Goal: Task Accomplishment & Management: Complete application form

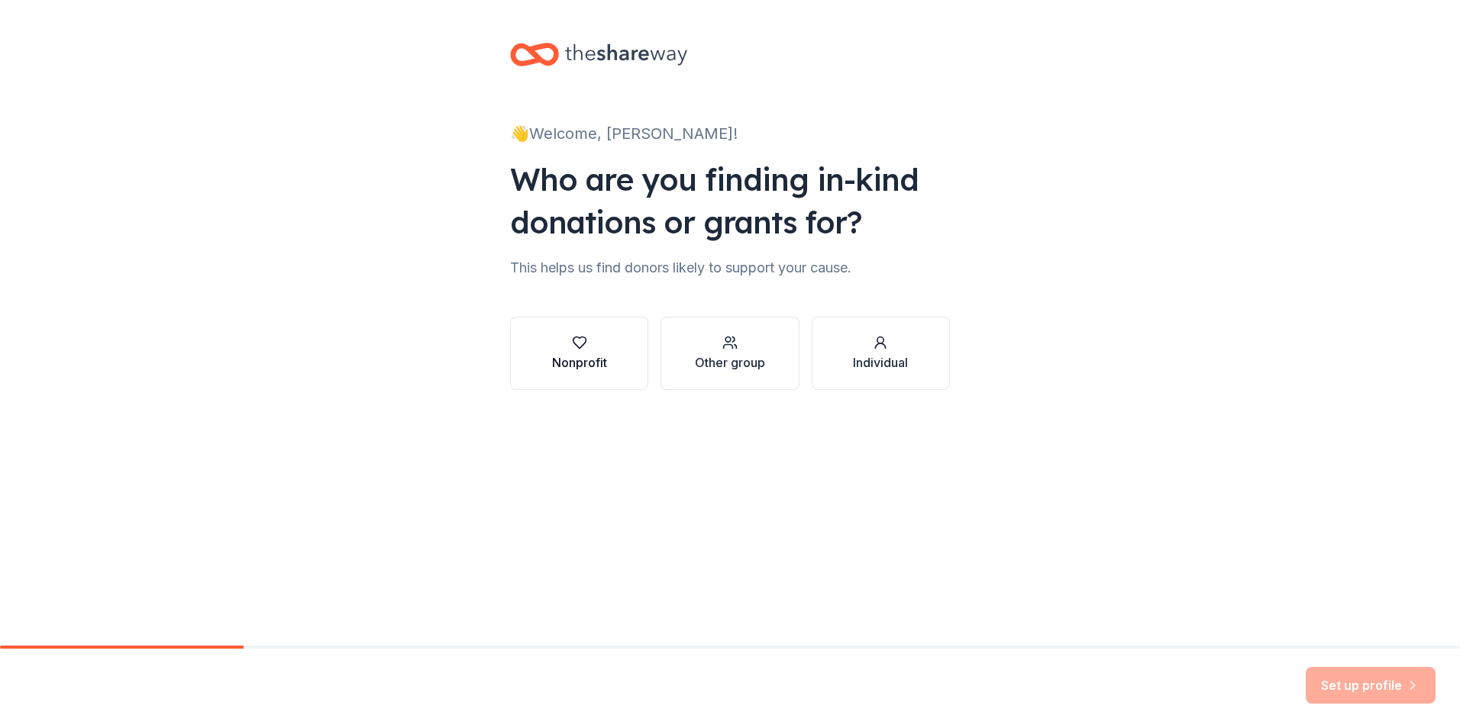
click at [567, 362] on div "Nonprofit" at bounding box center [579, 362] width 55 height 18
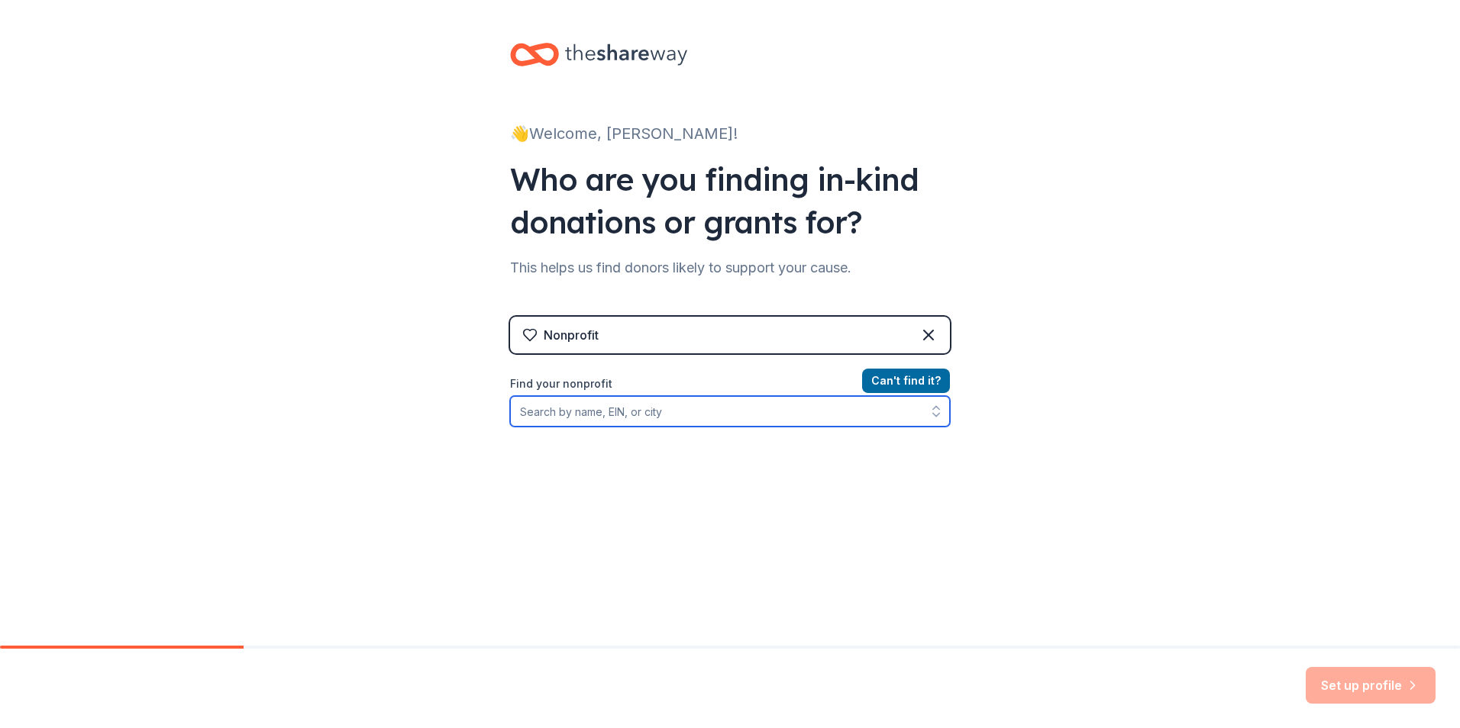
click at [655, 414] on input "Find your nonprofit" at bounding box center [730, 411] width 440 height 31
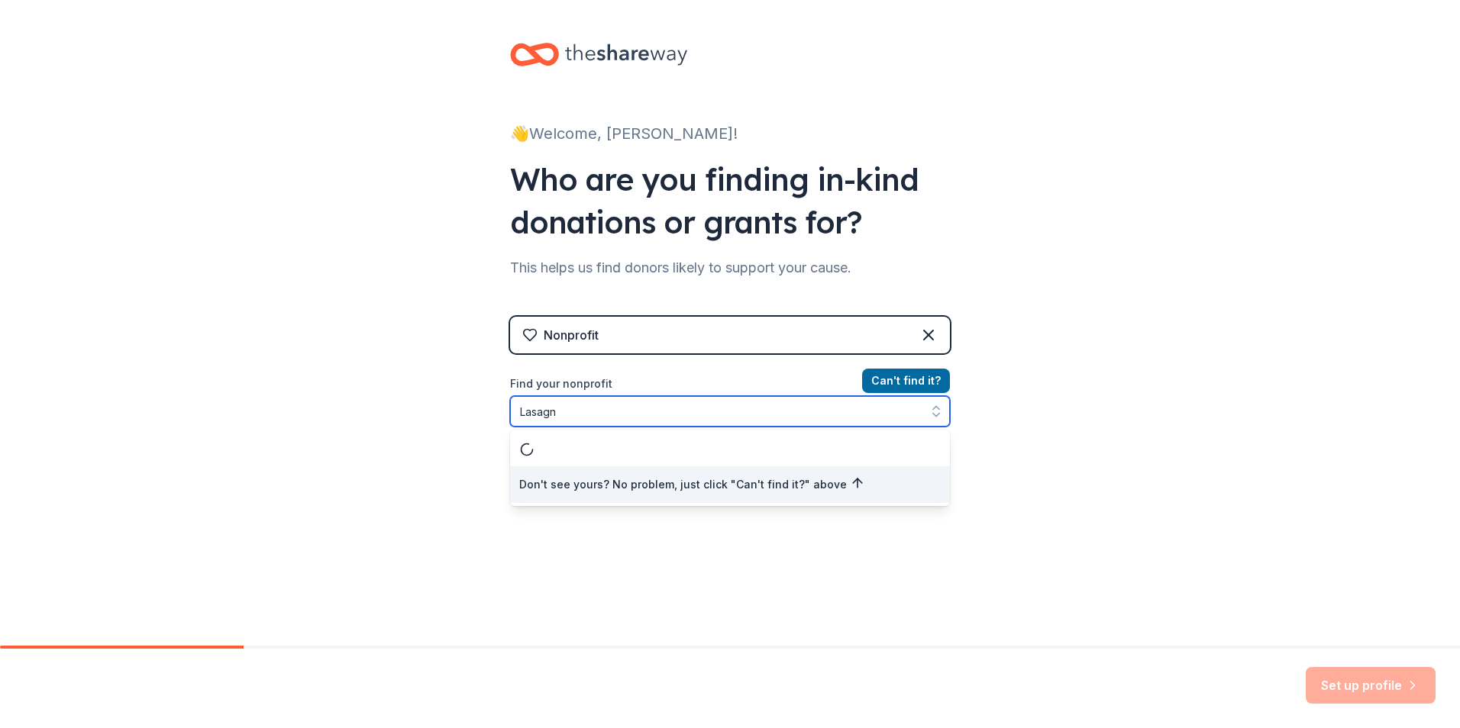
type input "Lasagna"
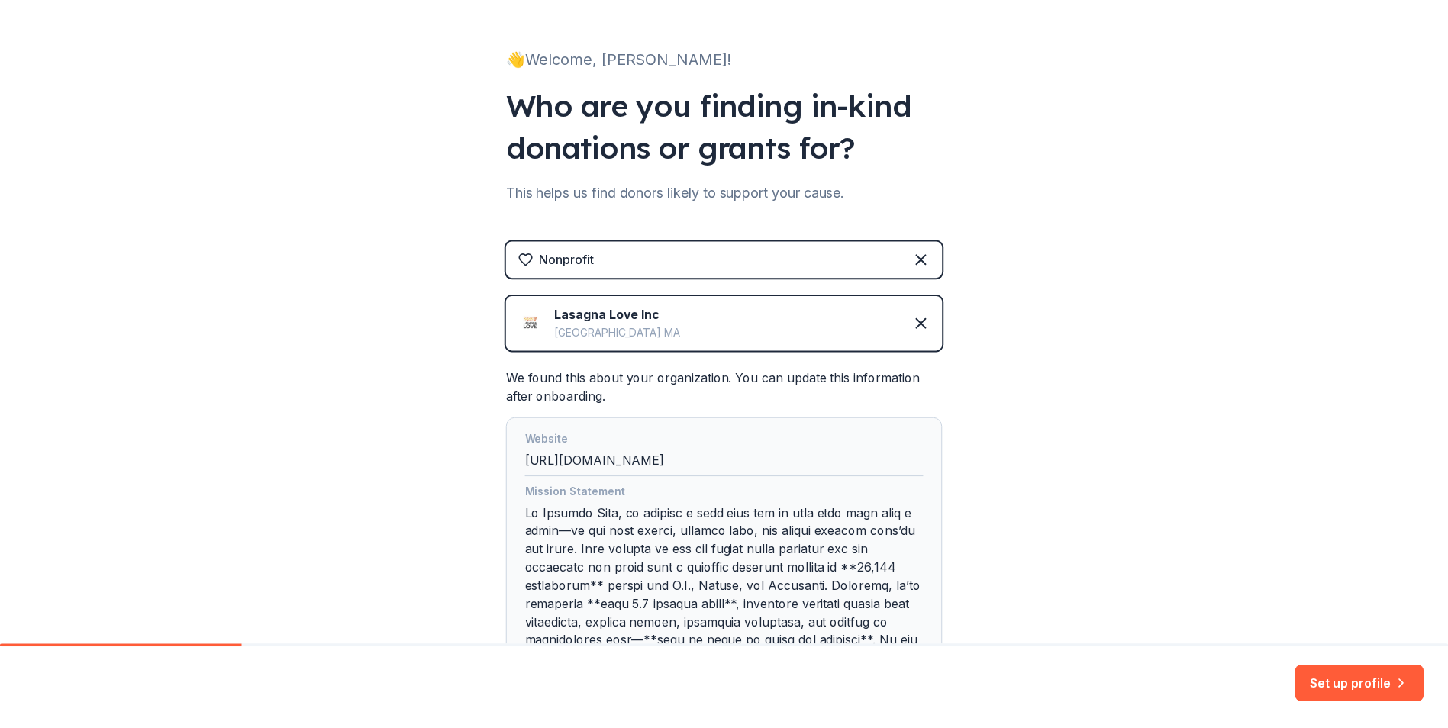
scroll to position [369, 0]
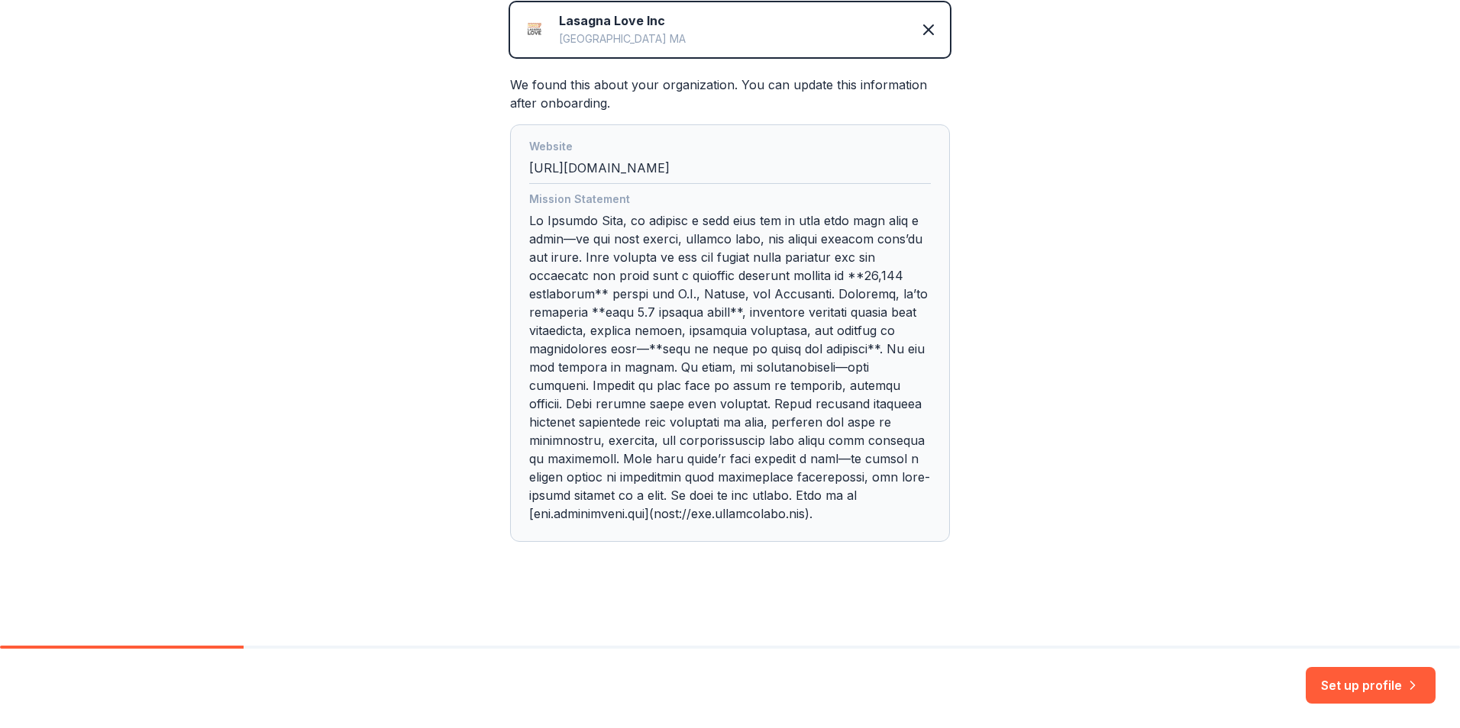
click at [1344, 679] on button "Set up profile" at bounding box center [1370, 685] width 130 height 37
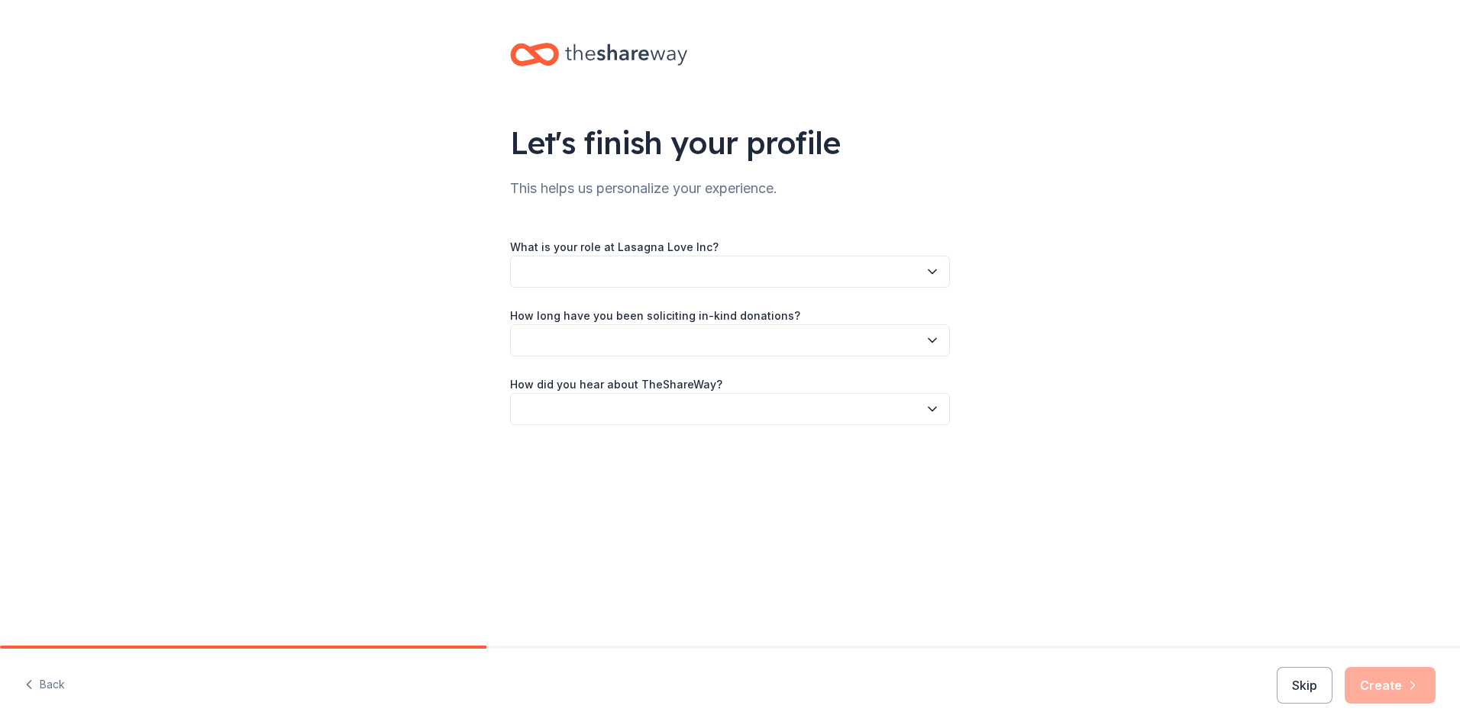
click at [744, 263] on button "button" at bounding box center [730, 272] width 440 height 32
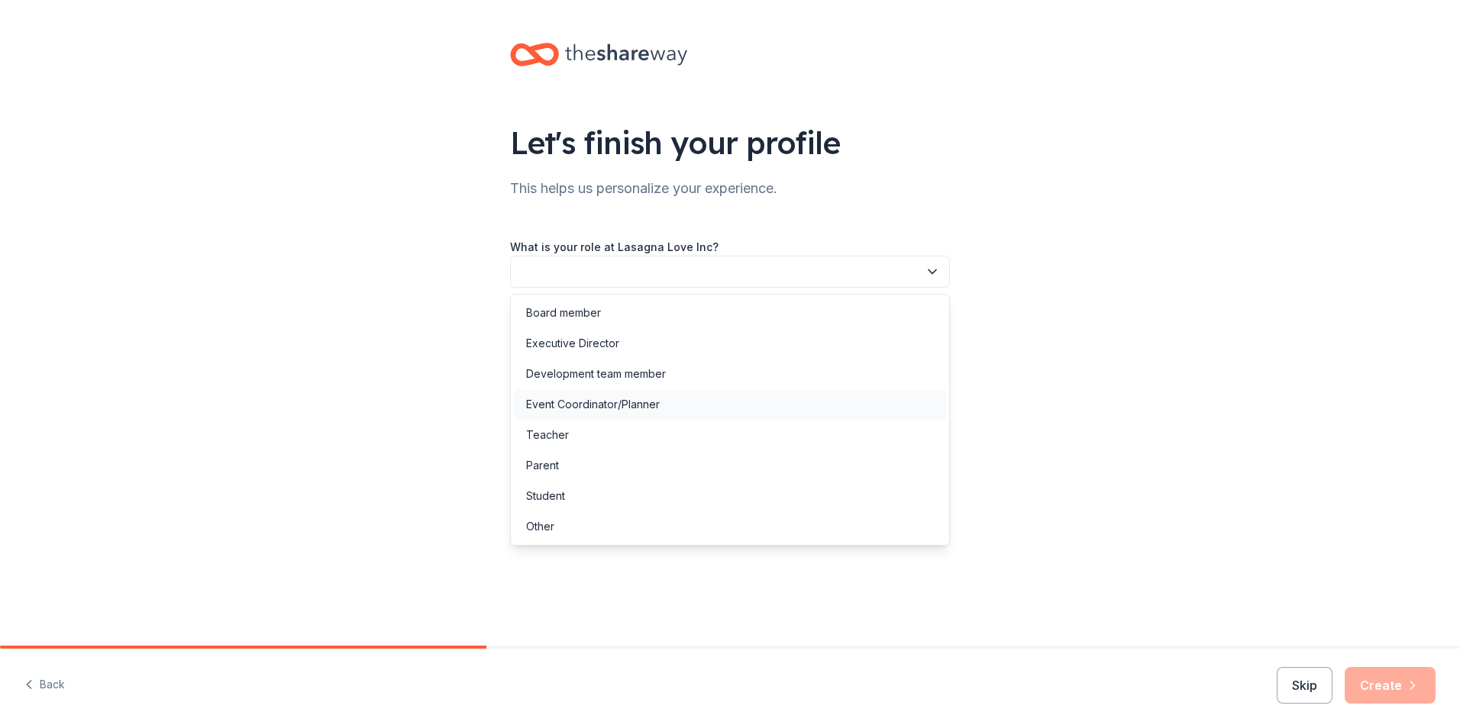
click at [644, 402] on div "Event Coordinator/Planner" at bounding box center [593, 404] width 134 height 18
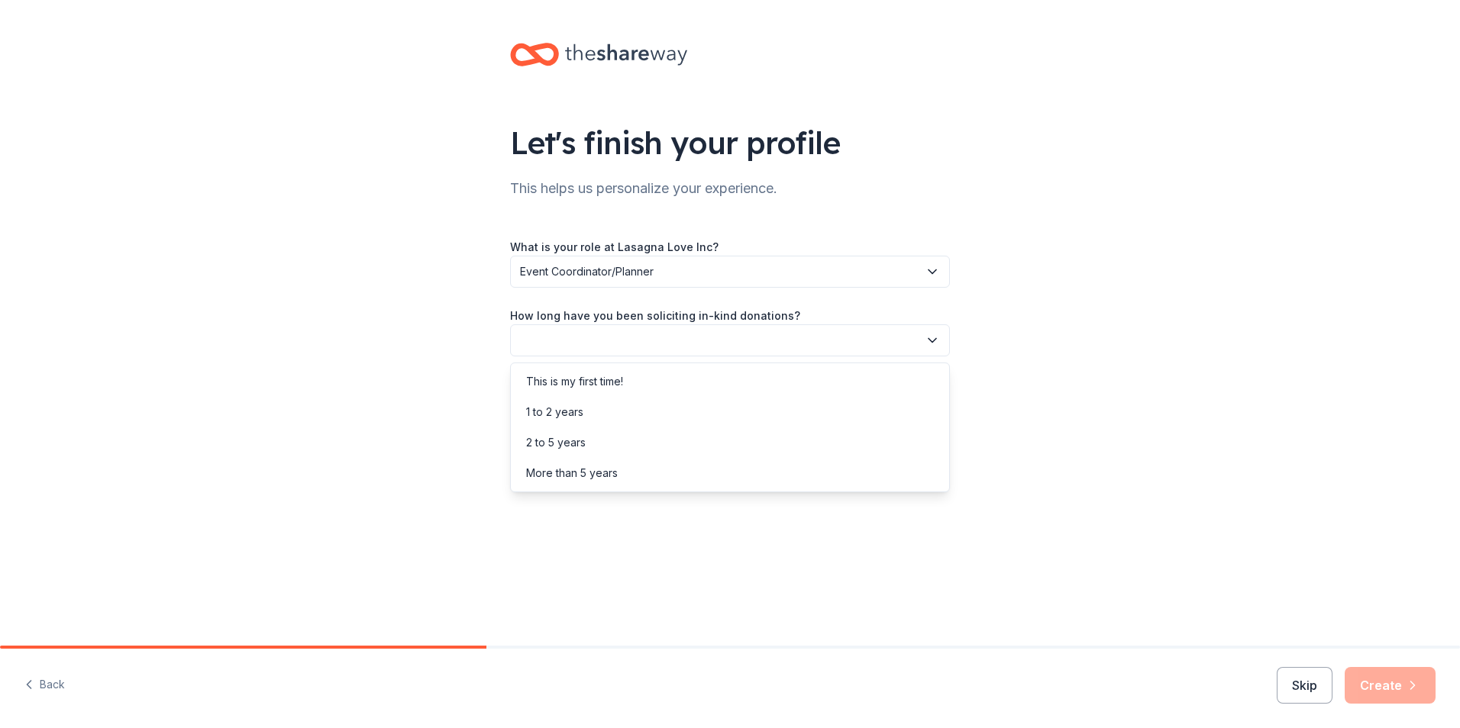
click at [793, 339] on button "button" at bounding box center [730, 340] width 440 height 32
click at [596, 389] on div "This is my first time!" at bounding box center [574, 382] width 97 height 18
click at [791, 409] on button "button" at bounding box center [730, 409] width 440 height 32
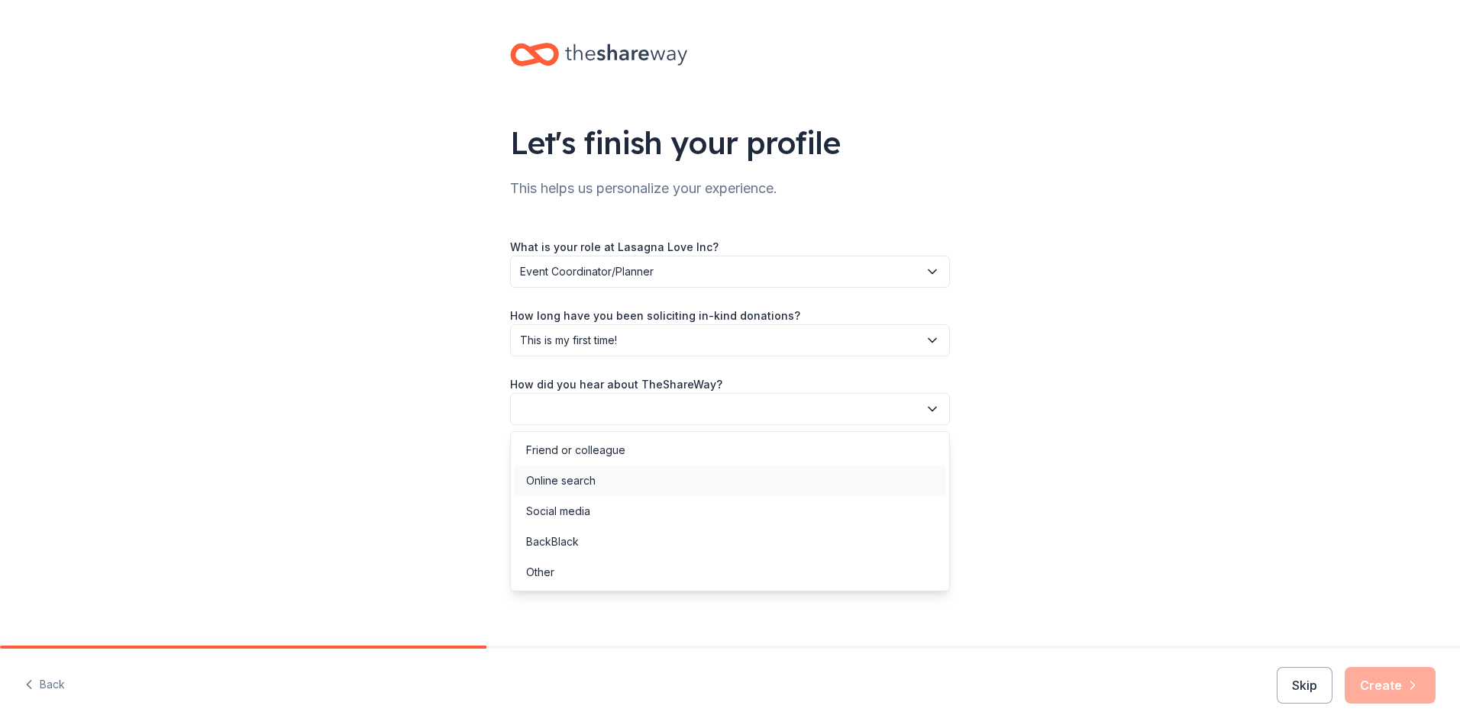
click at [654, 480] on div "Online search" at bounding box center [730, 481] width 432 height 31
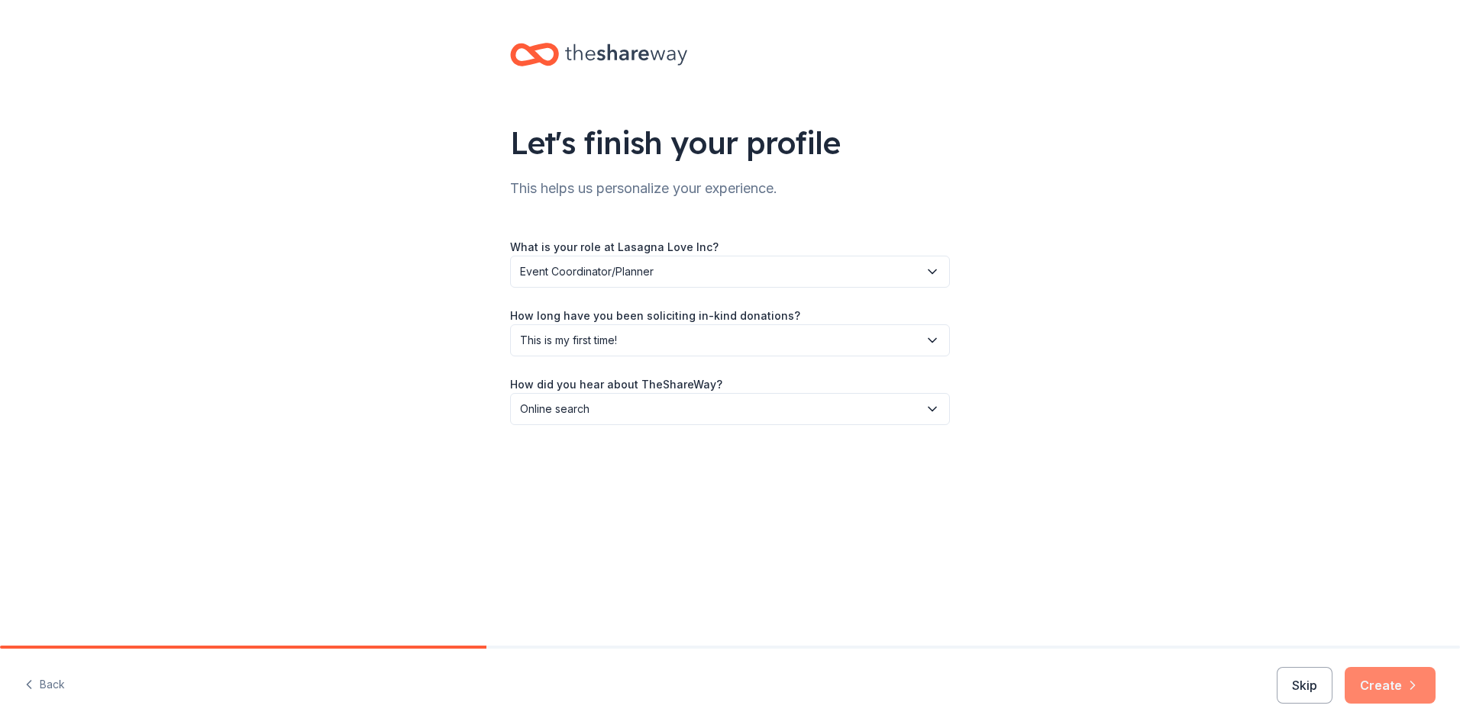
click at [1387, 685] on button "Create" at bounding box center [1389, 685] width 91 height 37
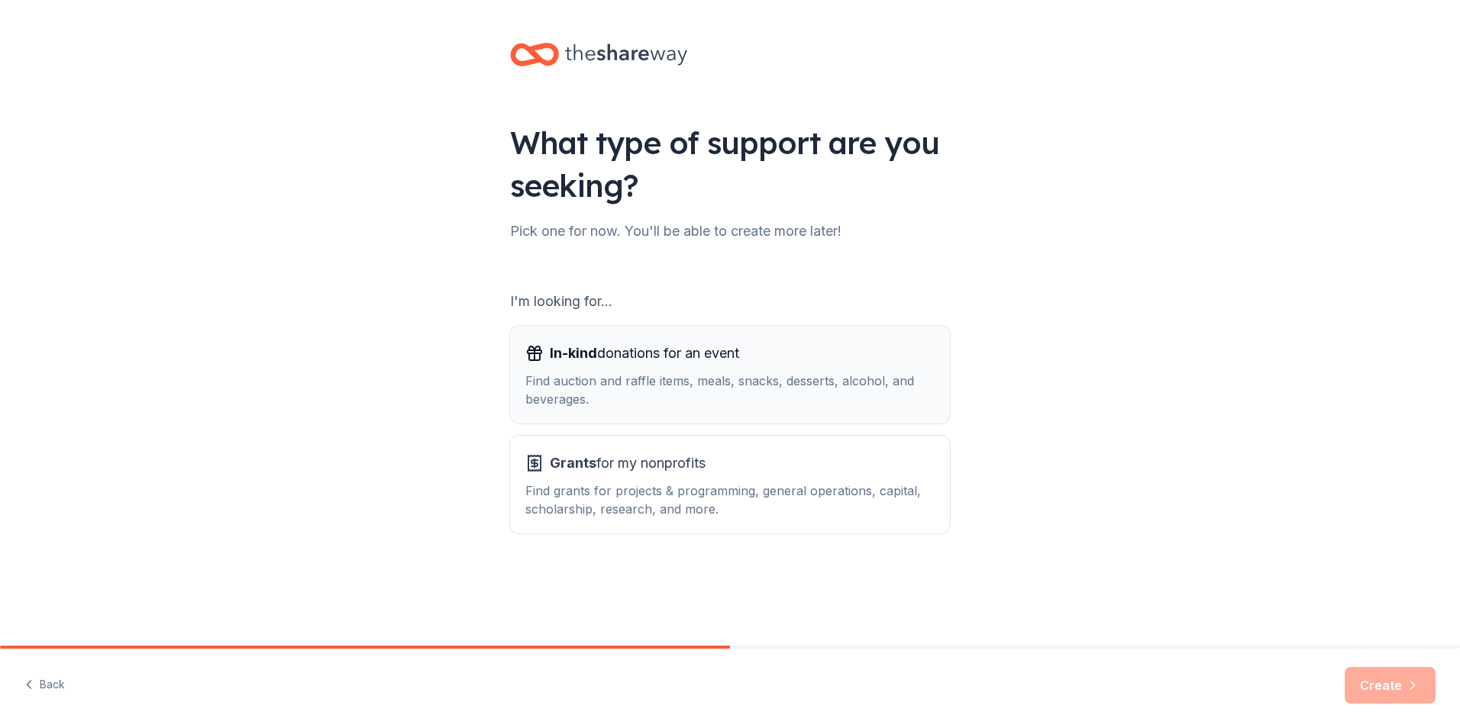
click at [795, 392] on div "Find auction and raffle items, meals, snacks, desserts, alcohol, and beverages." at bounding box center [729, 390] width 409 height 37
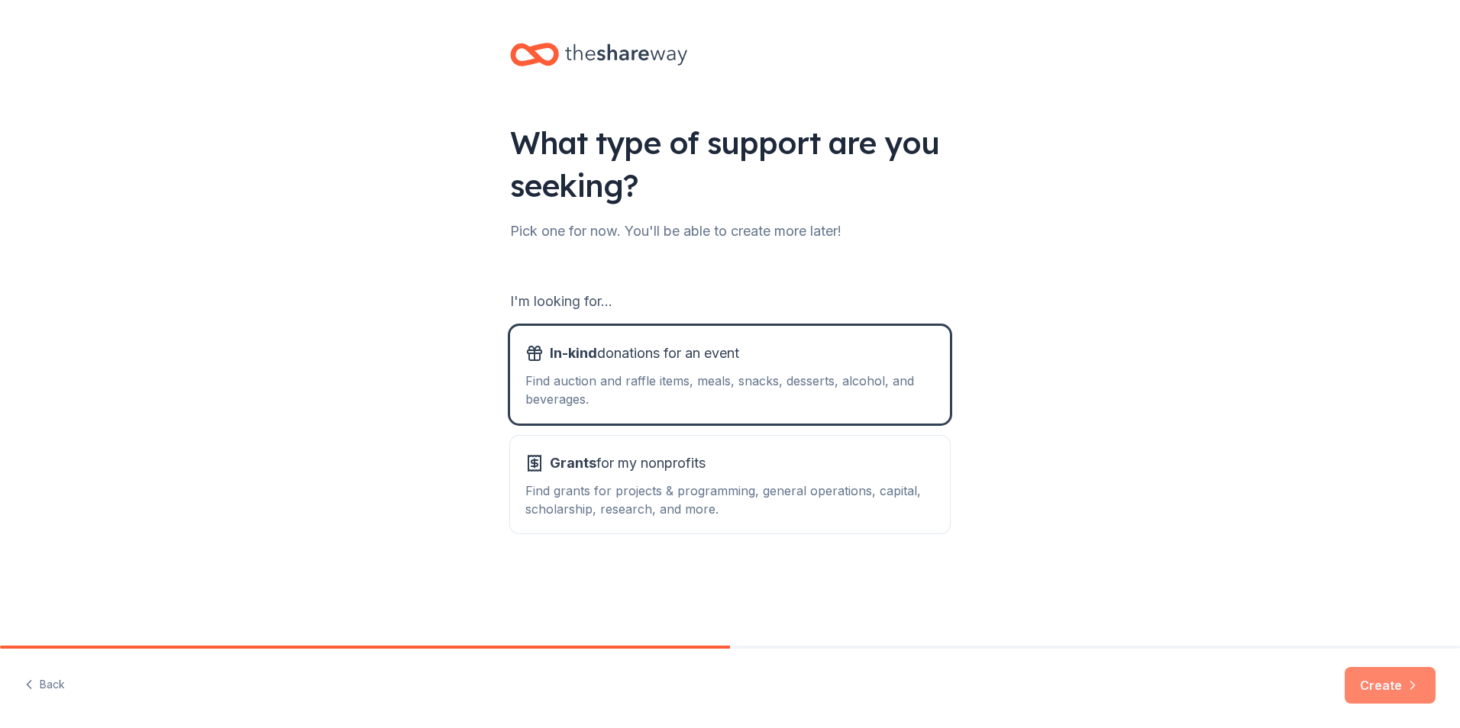
click at [1401, 688] on button "Create" at bounding box center [1389, 685] width 91 height 37
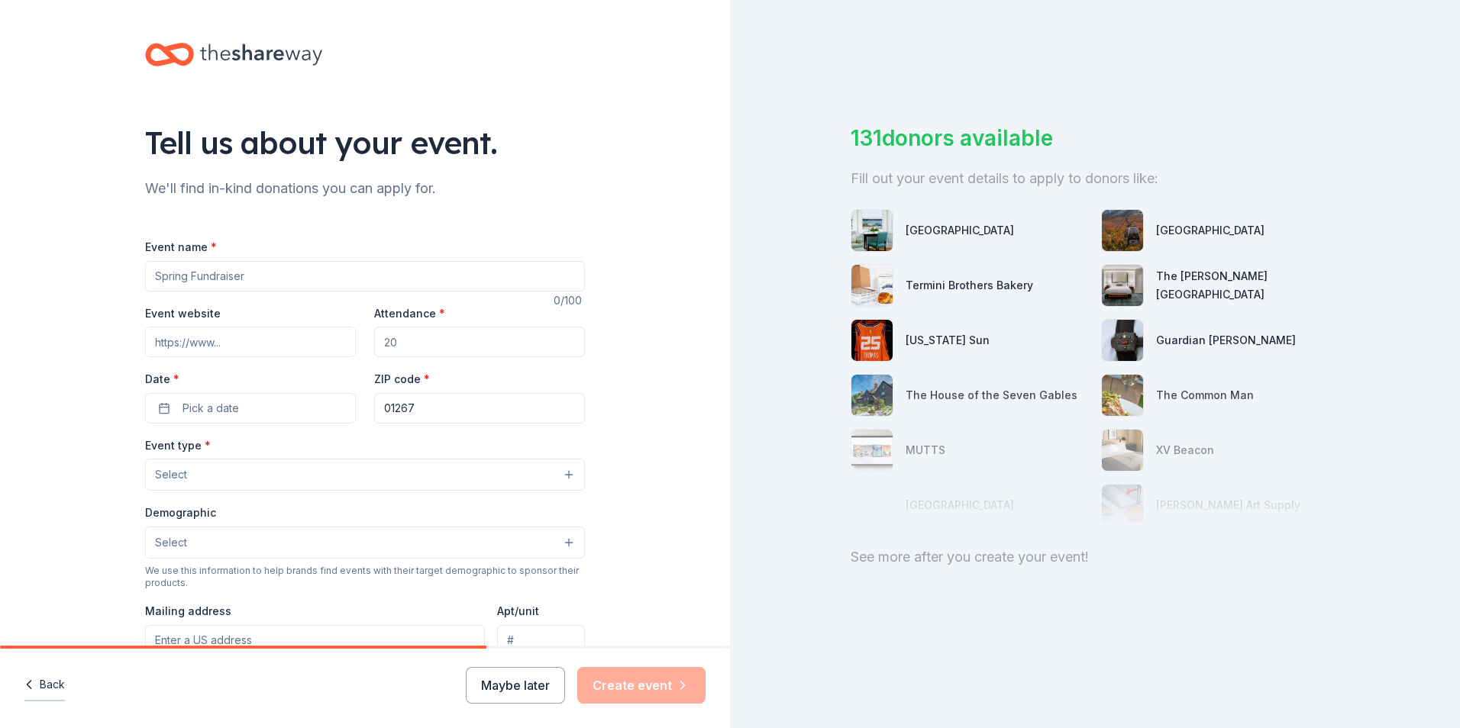
click at [47, 688] on button "Back" at bounding box center [44, 685] width 40 height 32
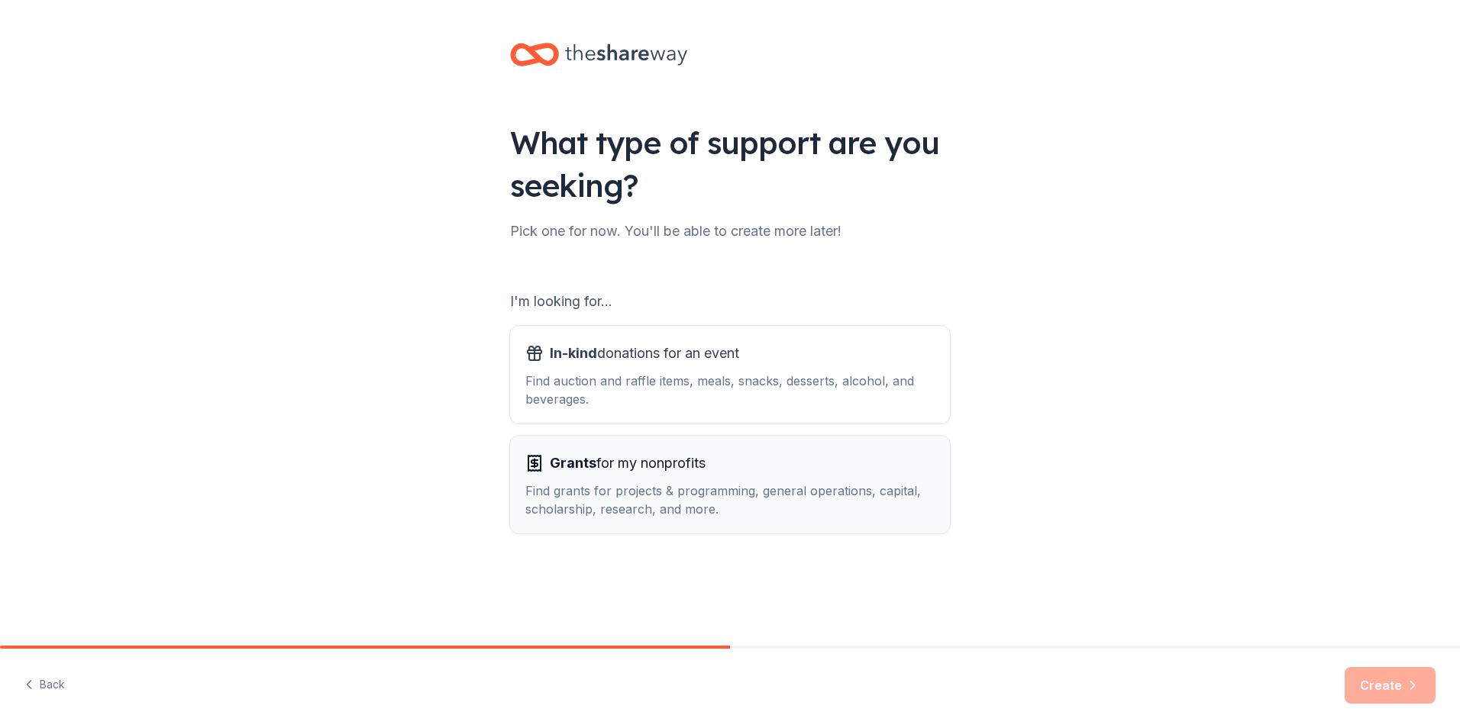
click at [856, 499] on div "Find grants for projects & programming, general operations, capital, scholarshi…" at bounding box center [729, 500] width 409 height 37
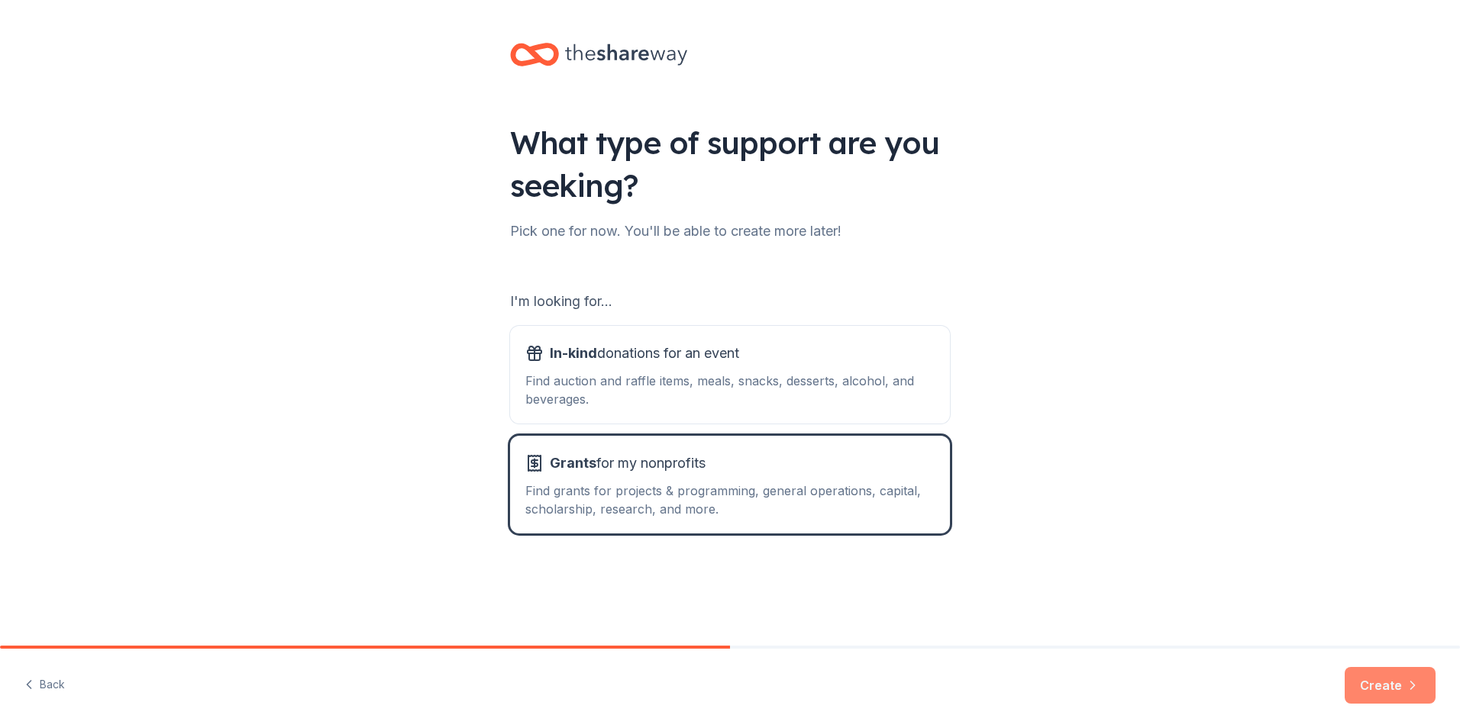
click at [1400, 683] on button "Create" at bounding box center [1389, 685] width 91 height 37
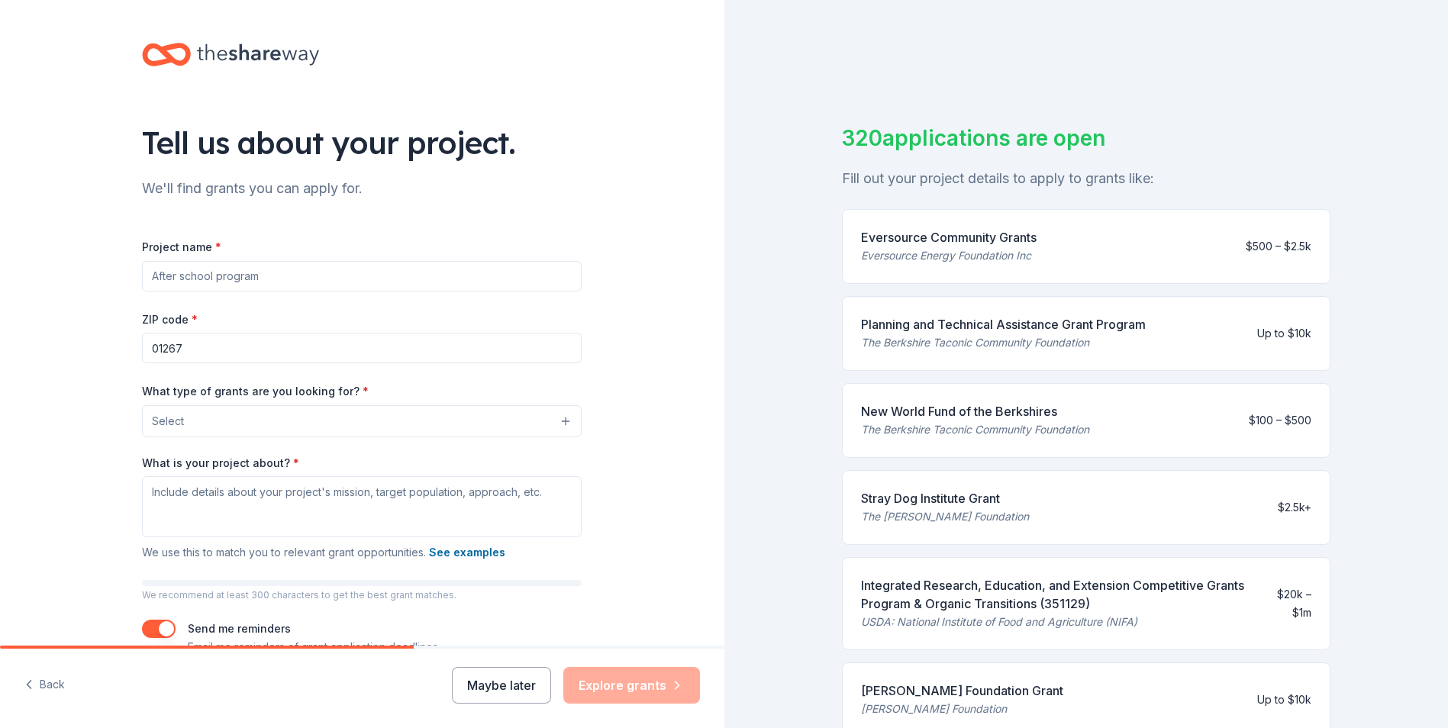
click at [454, 282] on input "Project name *" at bounding box center [362, 276] width 440 height 31
drag, startPoint x: 256, startPoint y: 280, endPoint x: 114, endPoint y: 297, distance: 143.0
click at [118, 297] on div "Tell us about your project. We'll find grants you can apply for. Project name *…" at bounding box center [362, 365] width 489 height 730
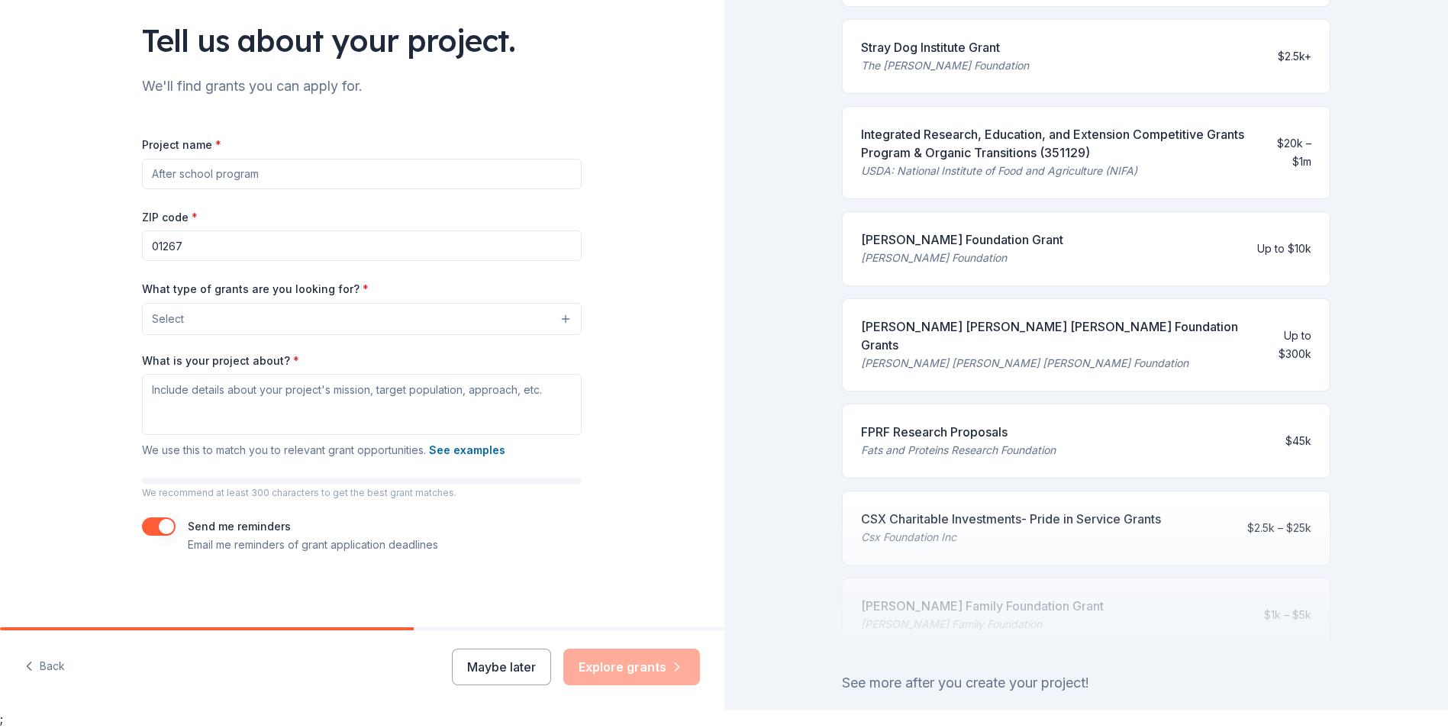
scroll to position [356, 0]
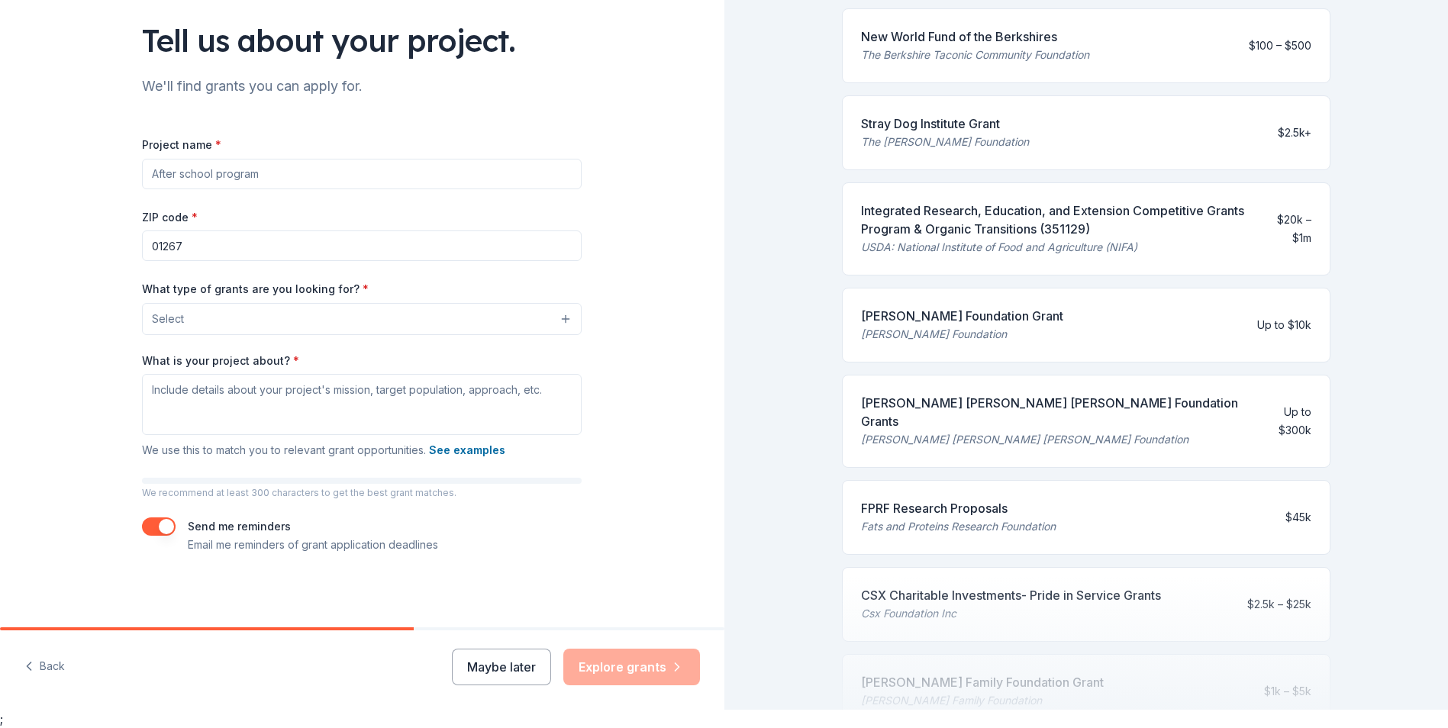
click at [285, 179] on input "Project name *" at bounding box center [362, 174] width 440 height 31
